Goal: Navigation & Orientation: Find specific page/section

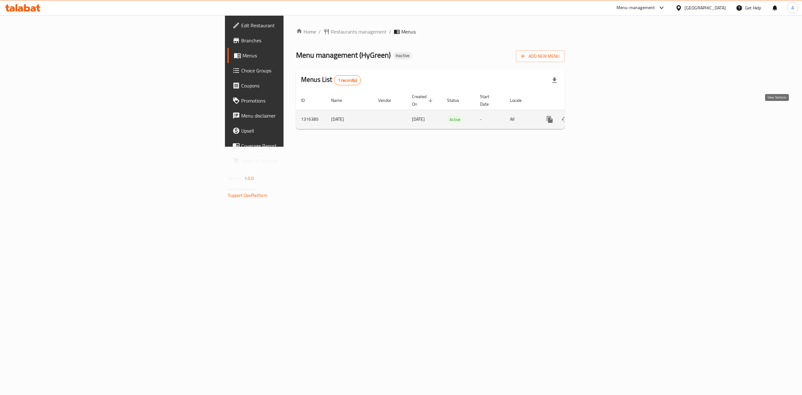
click at [603, 113] on link "enhanced table" at bounding box center [595, 119] width 15 height 15
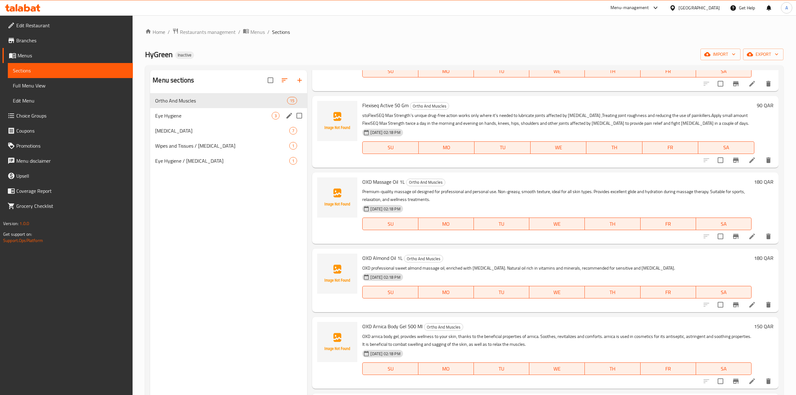
click at [230, 115] on span "Eye Hygiene" at bounding box center [213, 116] width 117 height 8
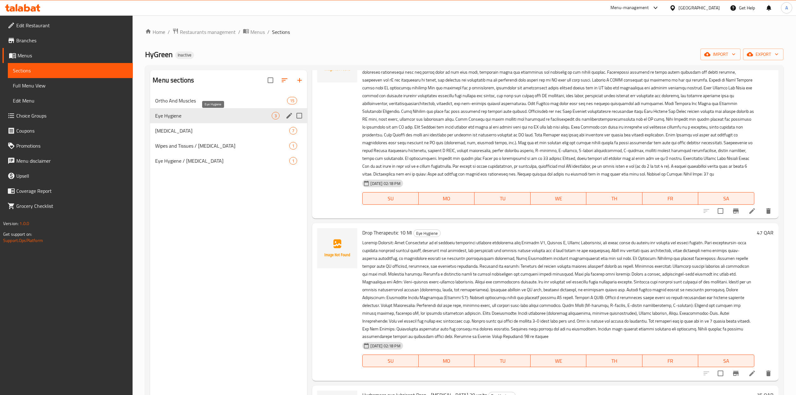
scroll to position [53, 0]
click at [229, 128] on span "[MEDICAL_DATA]" at bounding box center [213, 131] width 117 height 8
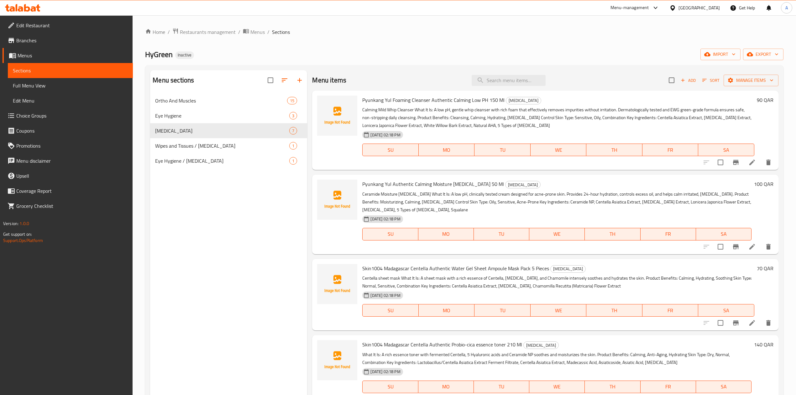
click at [38, 85] on span "Full Menu View" at bounding box center [70, 86] width 115 height 8
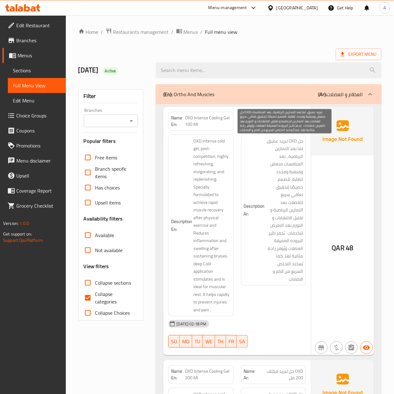
click at [271, 155] on span "جل OXD تبريد عميق، لما بعد التمارين الرياضية ، بعد المنافسات منعش ومنشط ومجدد ل…" at bounding box center [284, 210] width 37 height 146
